Goal: Task Accomplishment & Management: Use online tool/utility

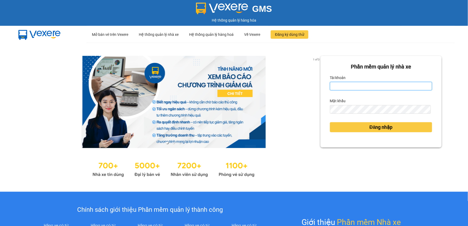
click at [364, 90] on input "Tài khoản" at bounding box center [381, 86] width 102 height 8
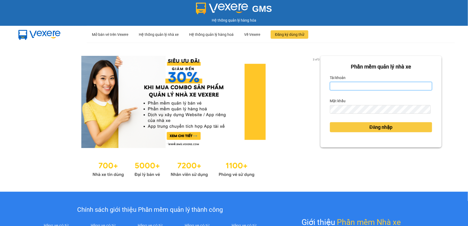
type input "trangdt_hhlc.saoviet"
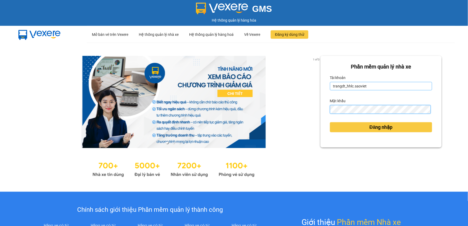
click at [330, 122] on button "Đăng nhập" at bounding box center [381, 127] width 102 height 10
